Goal: Communication & Community: Answer question/provide support

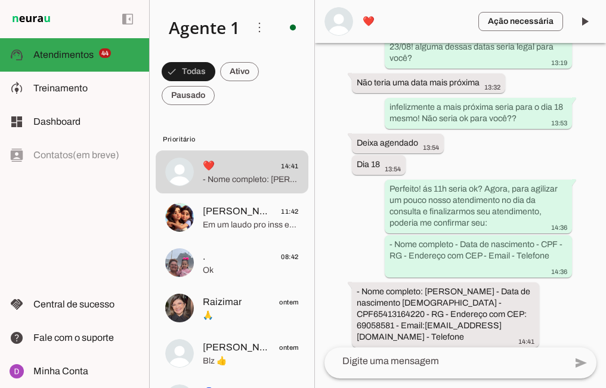
scroll to position [1062, 0]
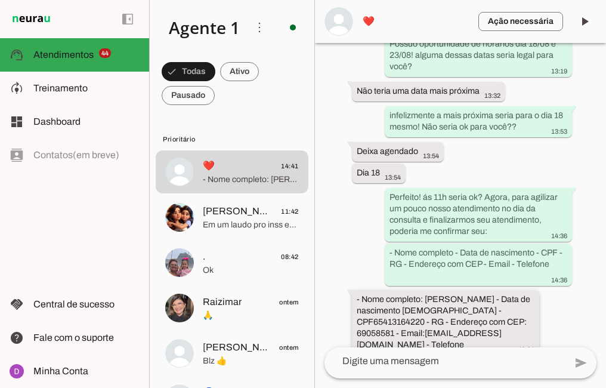
drag, startPoint x: 424, startPoint y: 258, endPoint x: 524, endPoint y: 256, distance: 100.3
click at [524, 294] on div "- Nome completo: [PERSON_NAME] - Data de nascimento [DEMOGRAPHIC_DATA] - CPF654…" at bounding box center [446, 324] width 178 height 60
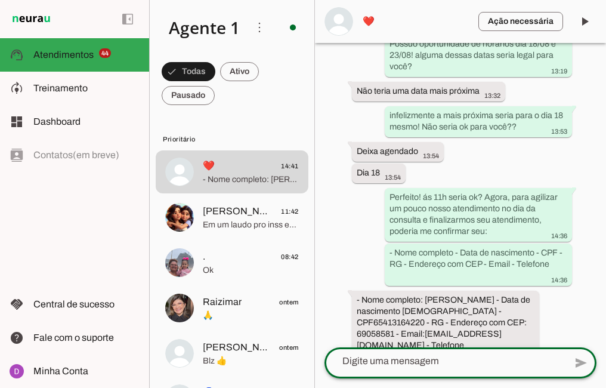
click at [391, 366] on textarea at bounding box center [445, 361] width 241 height 14
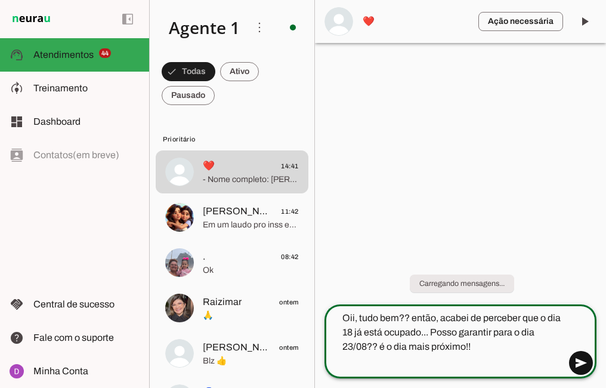
type textarea "Oii, tudo bem?? então, acabei de perceber que o dia 18 já está ocupado... Posso…"
type md-outlined-text-field "Oii, tudo bem?? então, acabei de perceber que o dia 18 já está ocupado... Posso…"
click at [581, 369] on span at bounding box center [581, 362] width 29 height 29
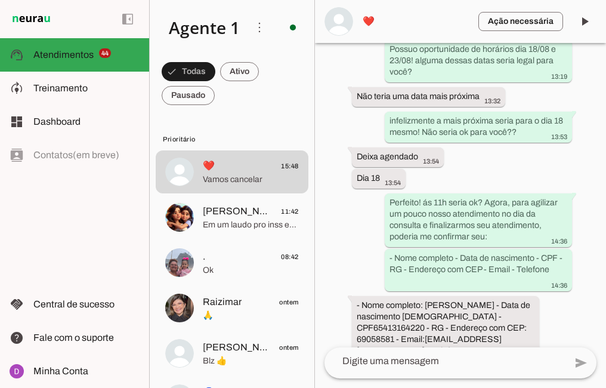
scroll to position [1166, 0]
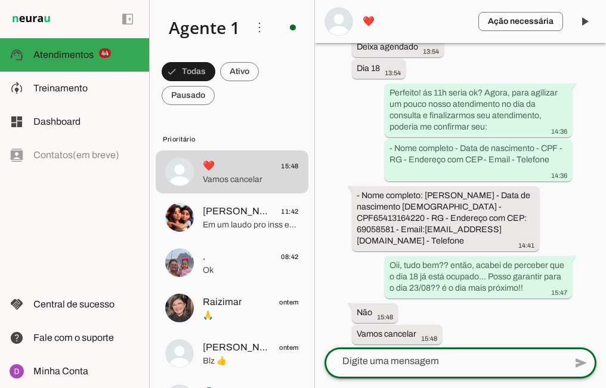
click at [418, 362] on textarea at bounding box center [445, 361] width 241 height 14
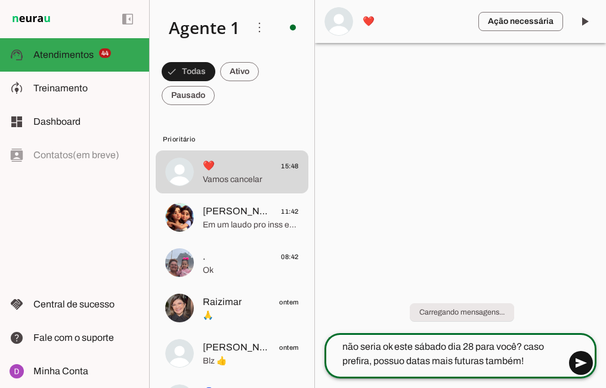
type textarea "não seria ok este sábado dia 28 para você? caso prefira, possuo datas mais futu…"
type md-outlined-text-field "não seria ok este sábado dia 28 para você? caso prefira, possuo datas mais futu…"
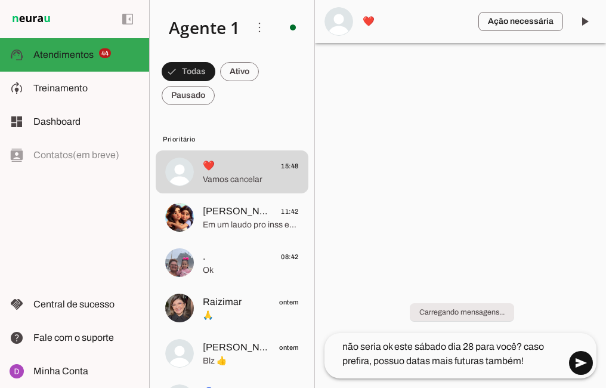
click at [575, 362] on span at bounding box center [581, 362] width 29 height 29
